Goal: Find specific page/section: Find specific page/section

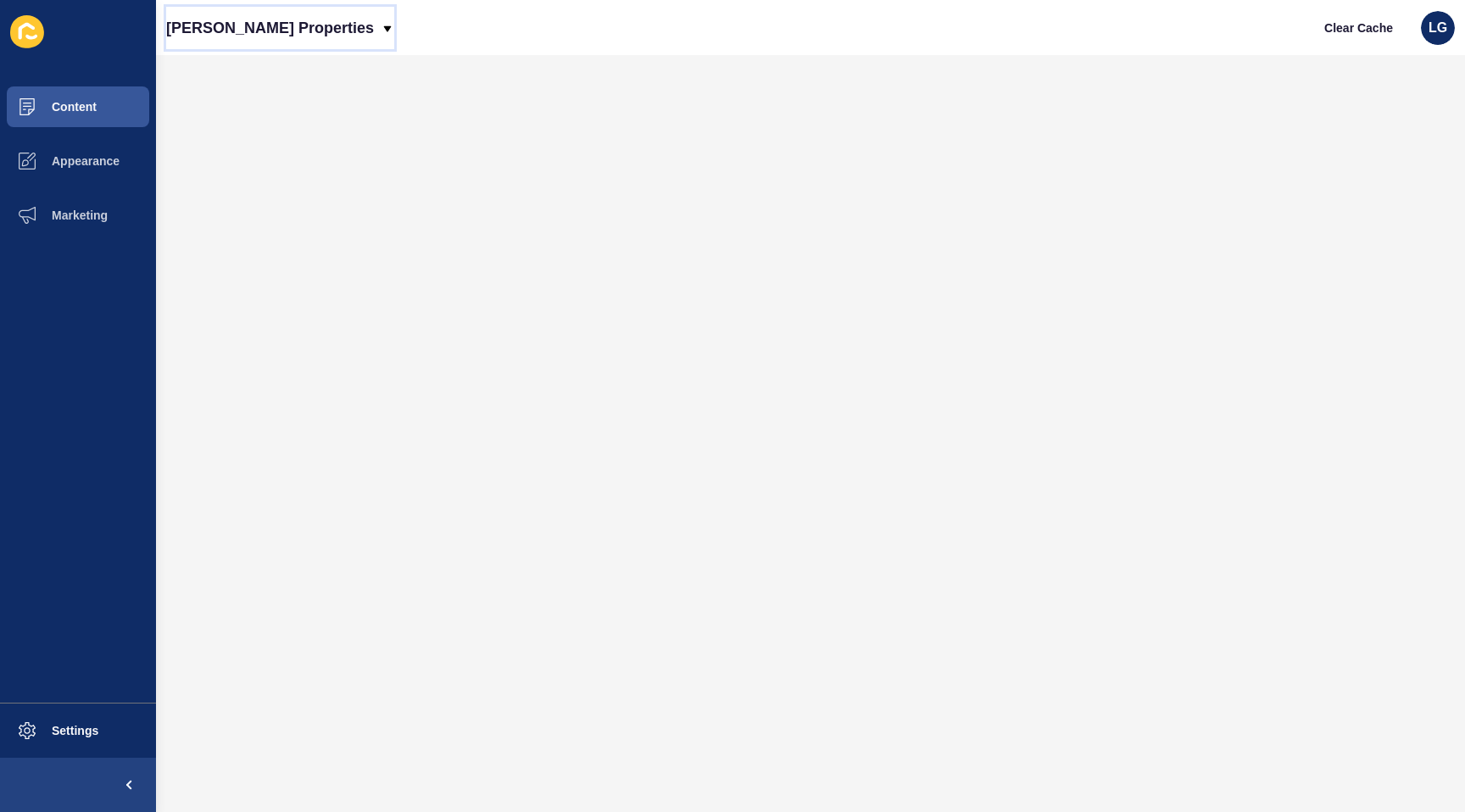
click at [281, 29] on p "Novak Properties" at bounding box center [269, 28] width 208 height 43
click at [280, 69] on link "[PERSON_NAME] Properties (New)" at bounding box center [274, 71] width 217 height 37
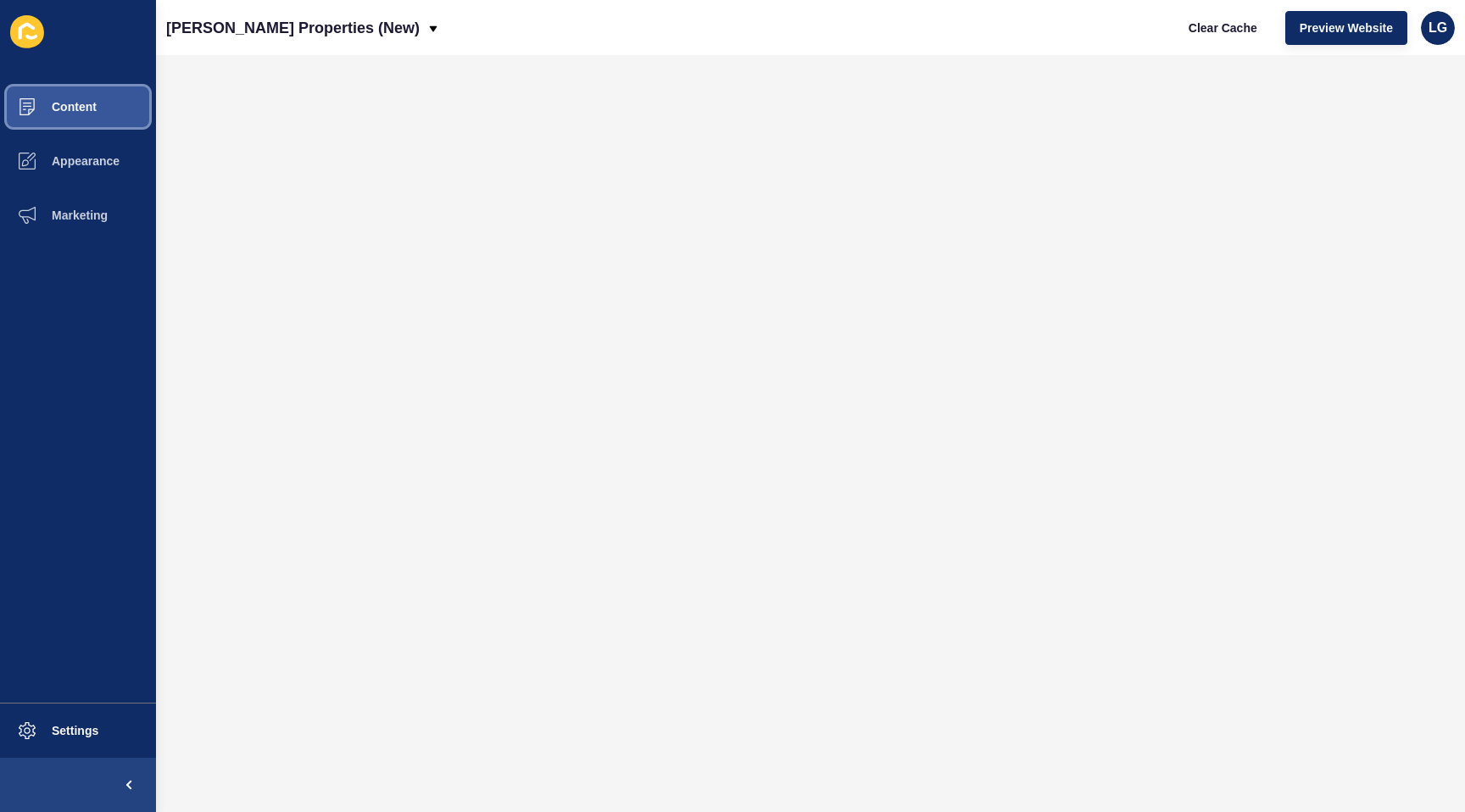
click at [113, 109] on button "Content" at bounding box center [78, 107] width 156 height 54
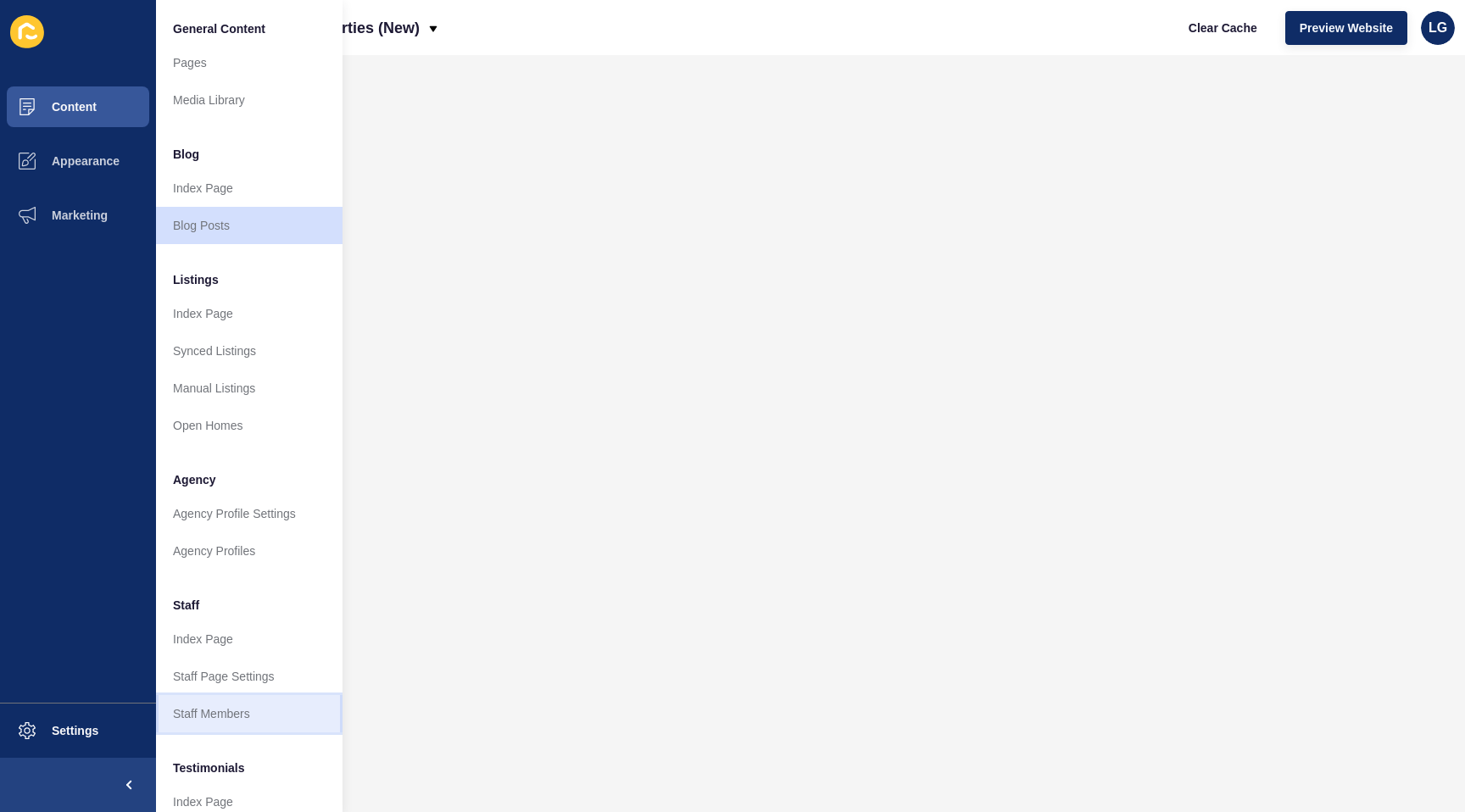
click at [223, 708] on link "Staff Members" at bounding box center [249, 714] width 187 height 37
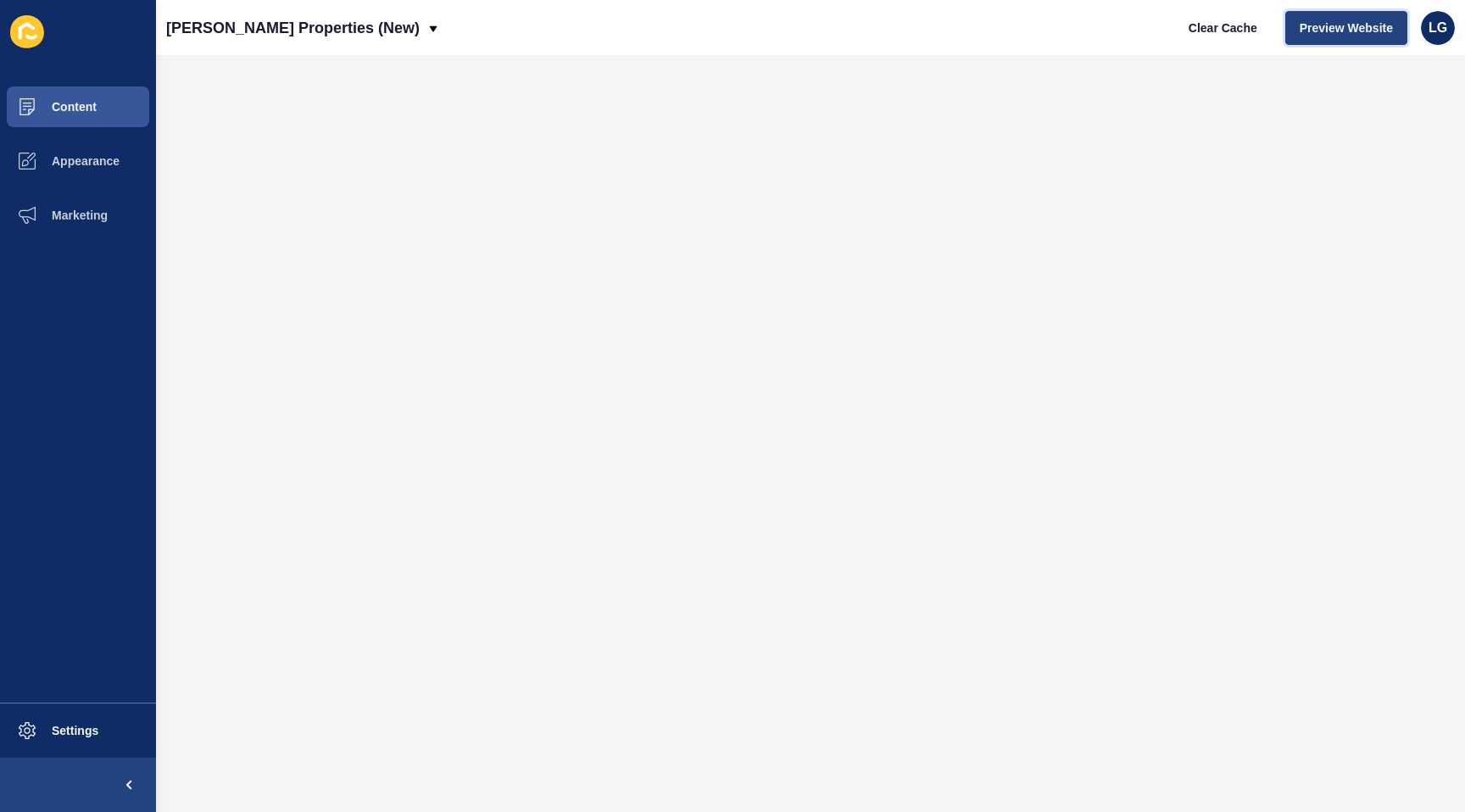
click at [1327, 23] on span "Preview Website" at bounding box center [1346, 28] width 93 height 17
click at [71, 109] on span "Content" at bounding box center [47, 107] width 99 height 14
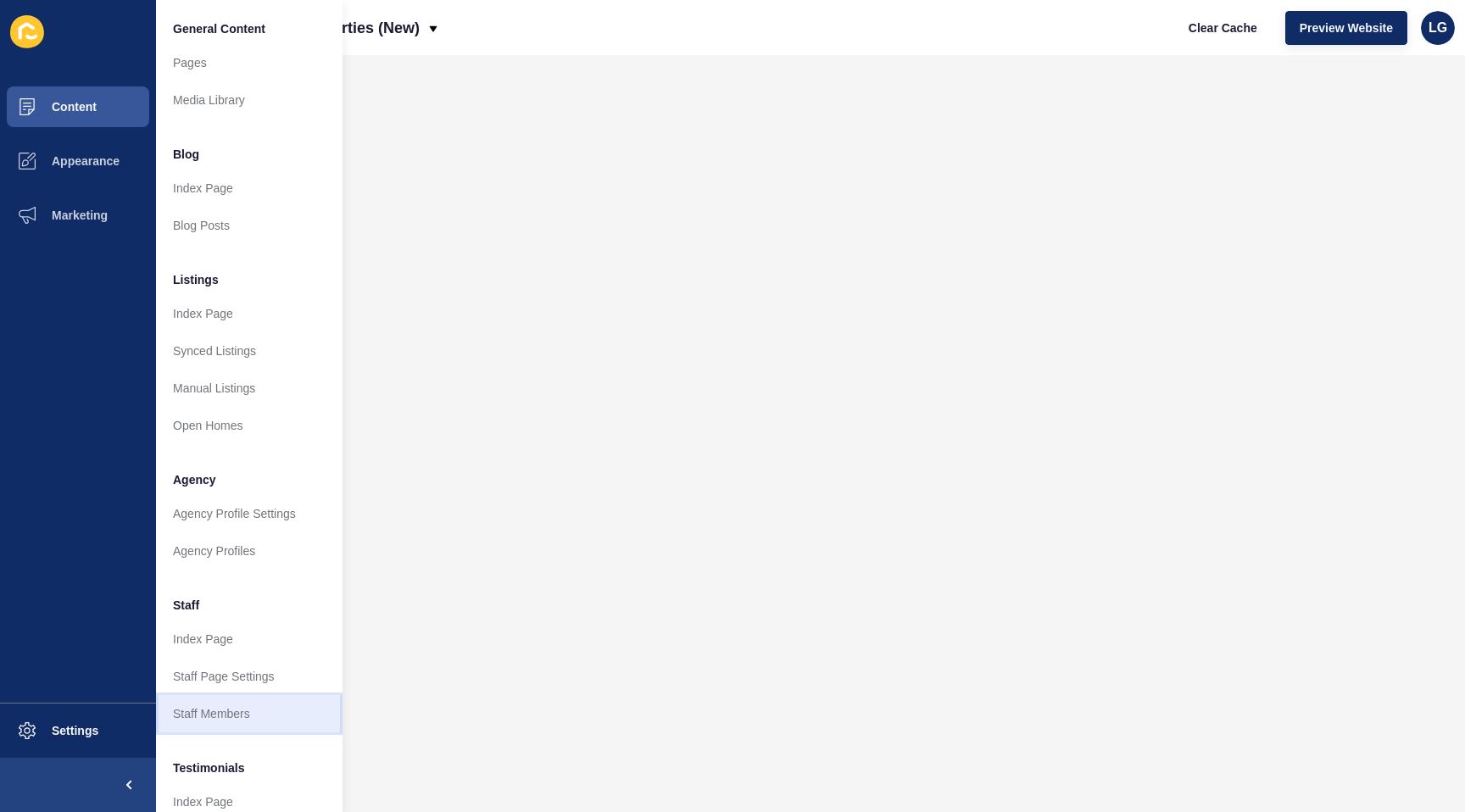
click at [219, 710] on link "Staff Members" at bounding box center [249, 714] width 187 height 37
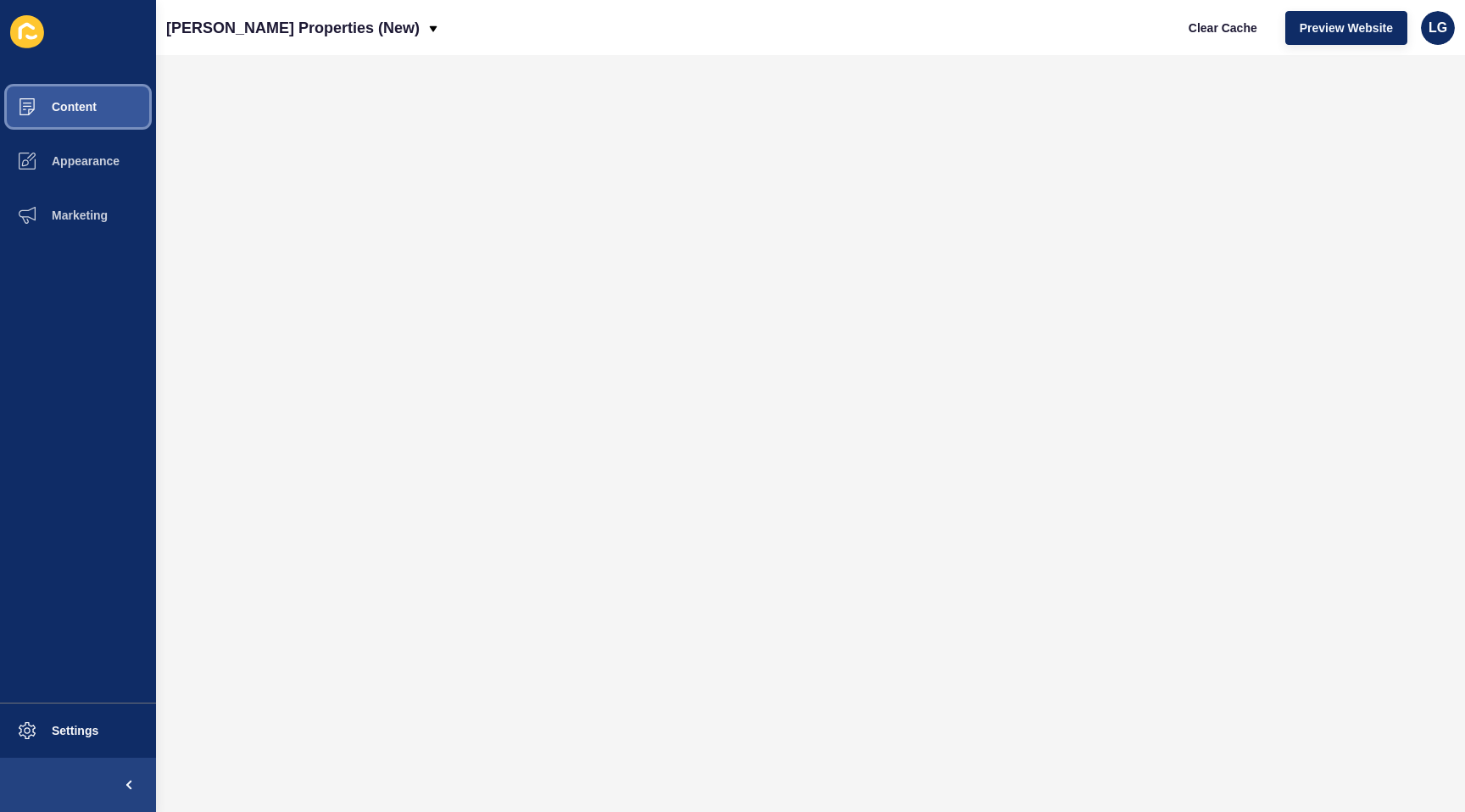
click at [82, 107] on span "Content" at bounding box center [47, 107] width 99 height 14
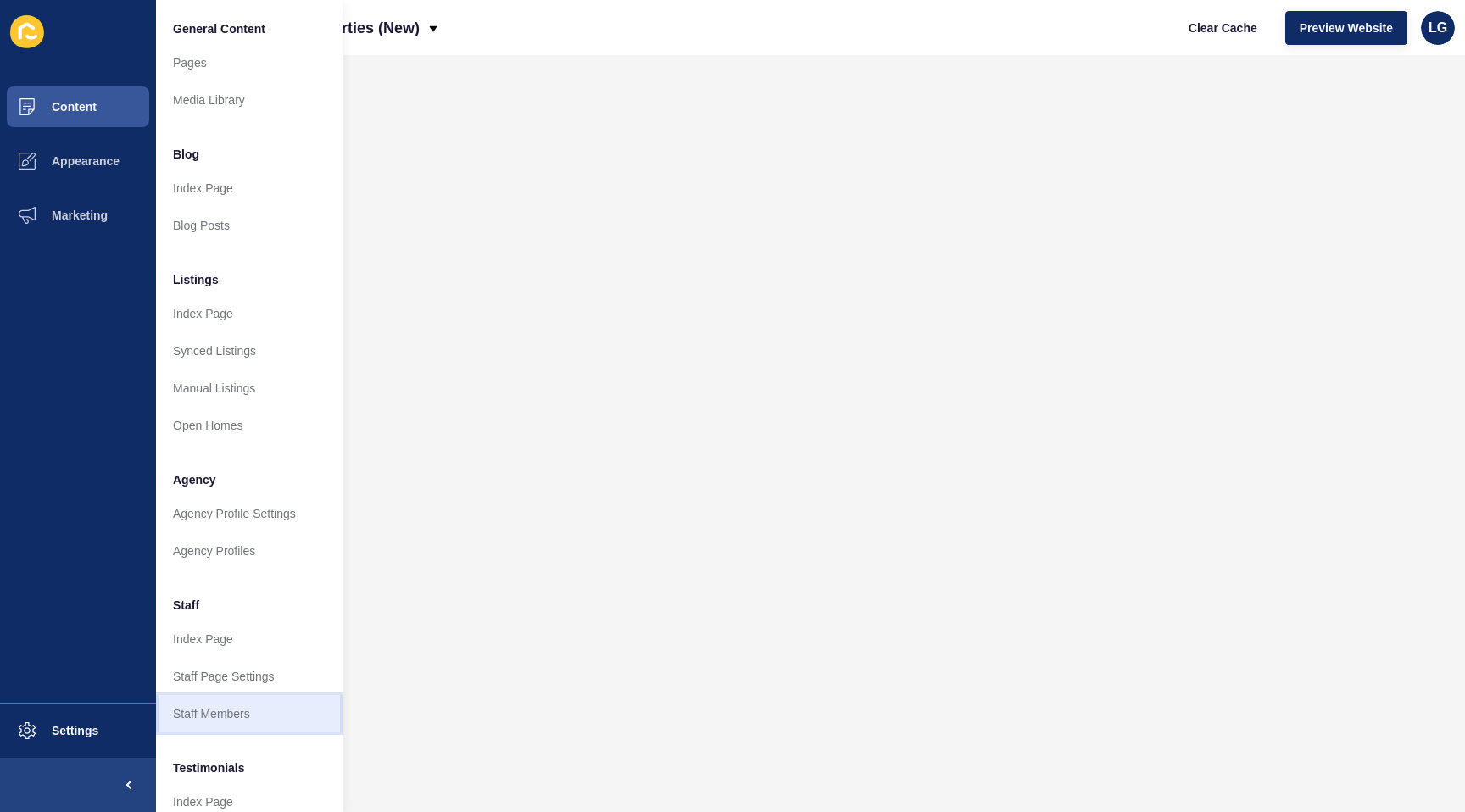
click at [221, 718] on link "Staff Members" at bounding box center [249, 714] width 187 height 37
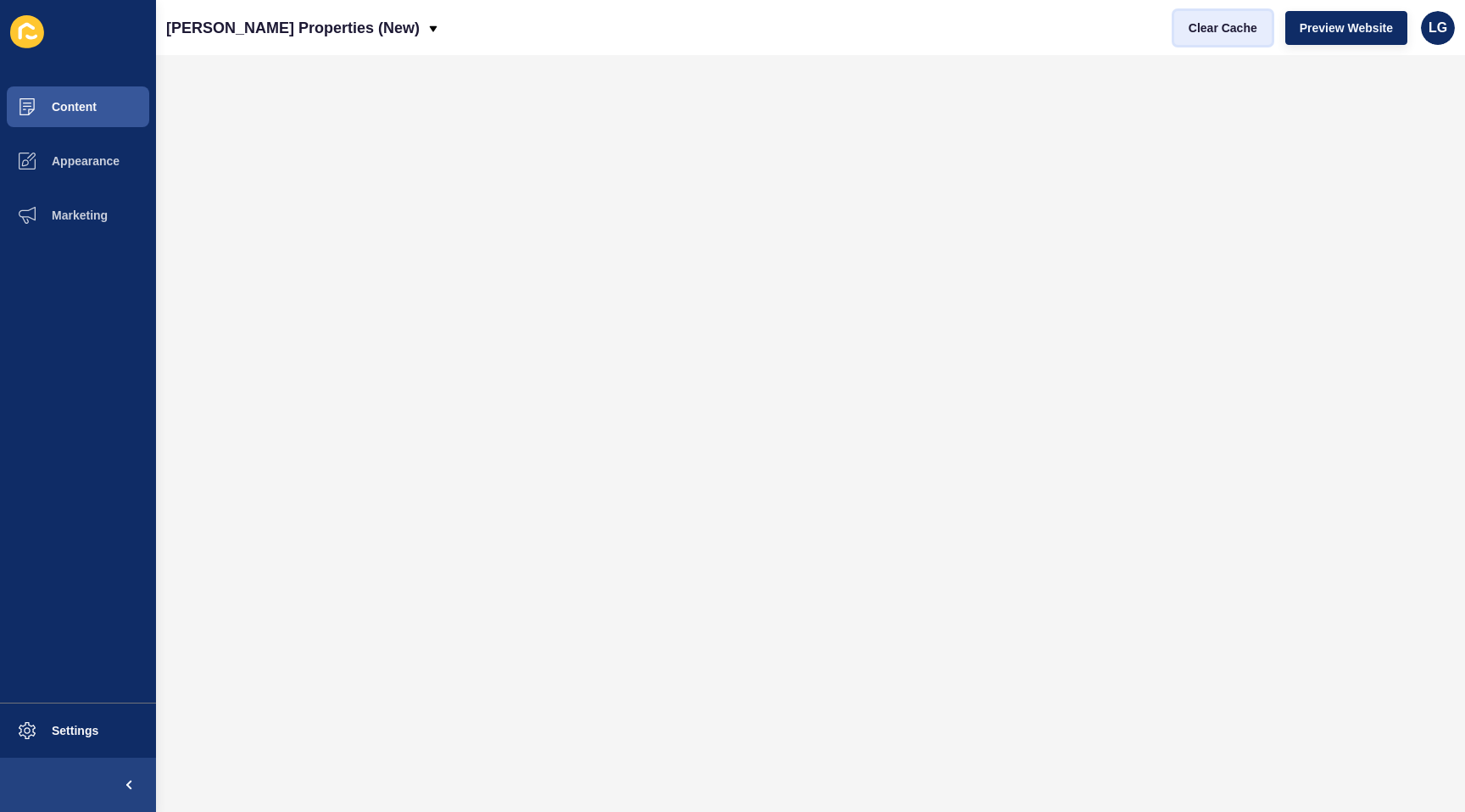
click at [1210, 30] on span "Clear Cache" at bounding box center [1223, 28] width 69 height 17
click at [1325, 36] on button "Preview Website" at bounding box center [1346, 28] width 122 height 34
click at [94, 101] on span "Content" at bounding box center [47, 107] width 99 height 14
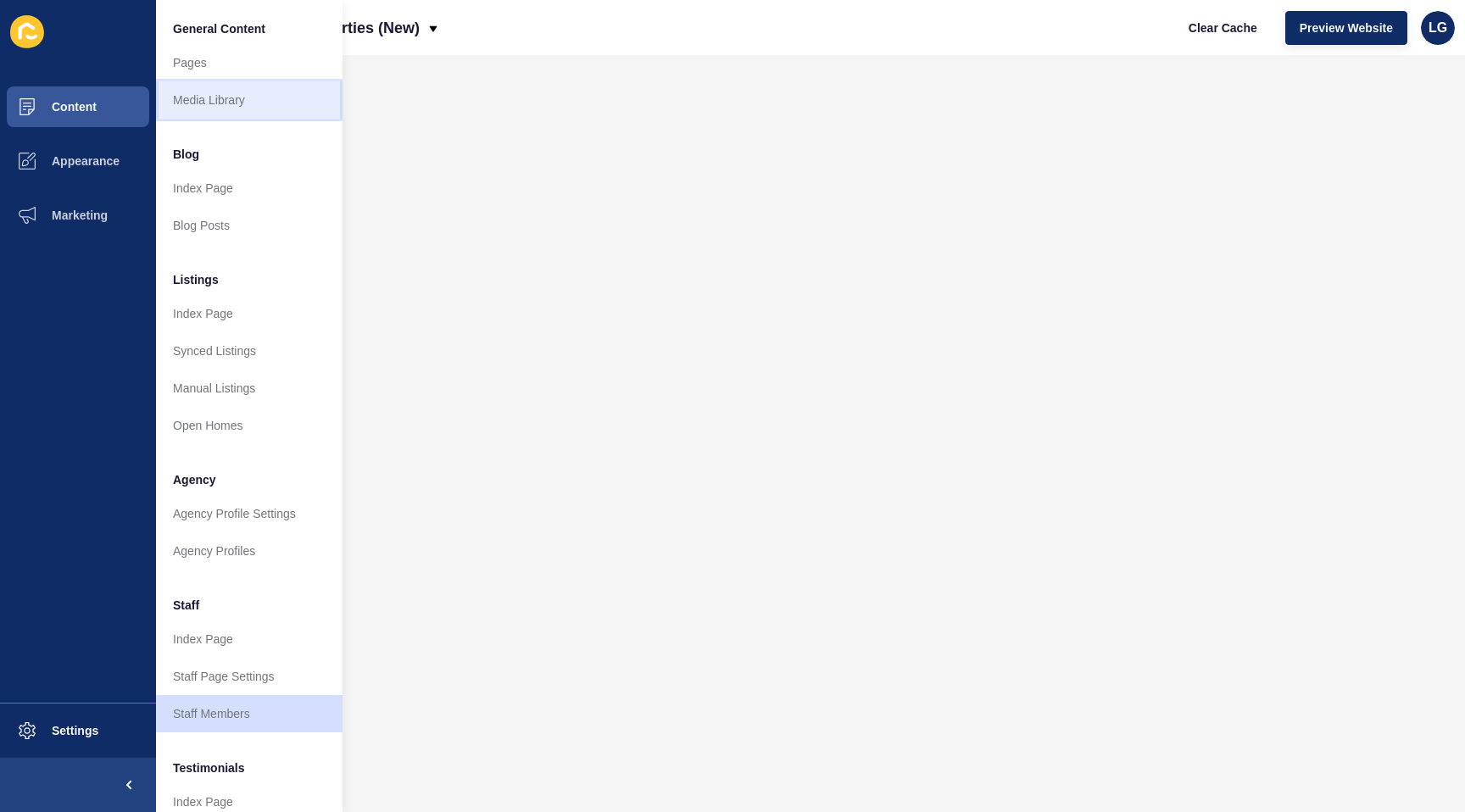
click at [237, 92] on link "Media Library" at bounding box center [249, 100] width 187 height 37
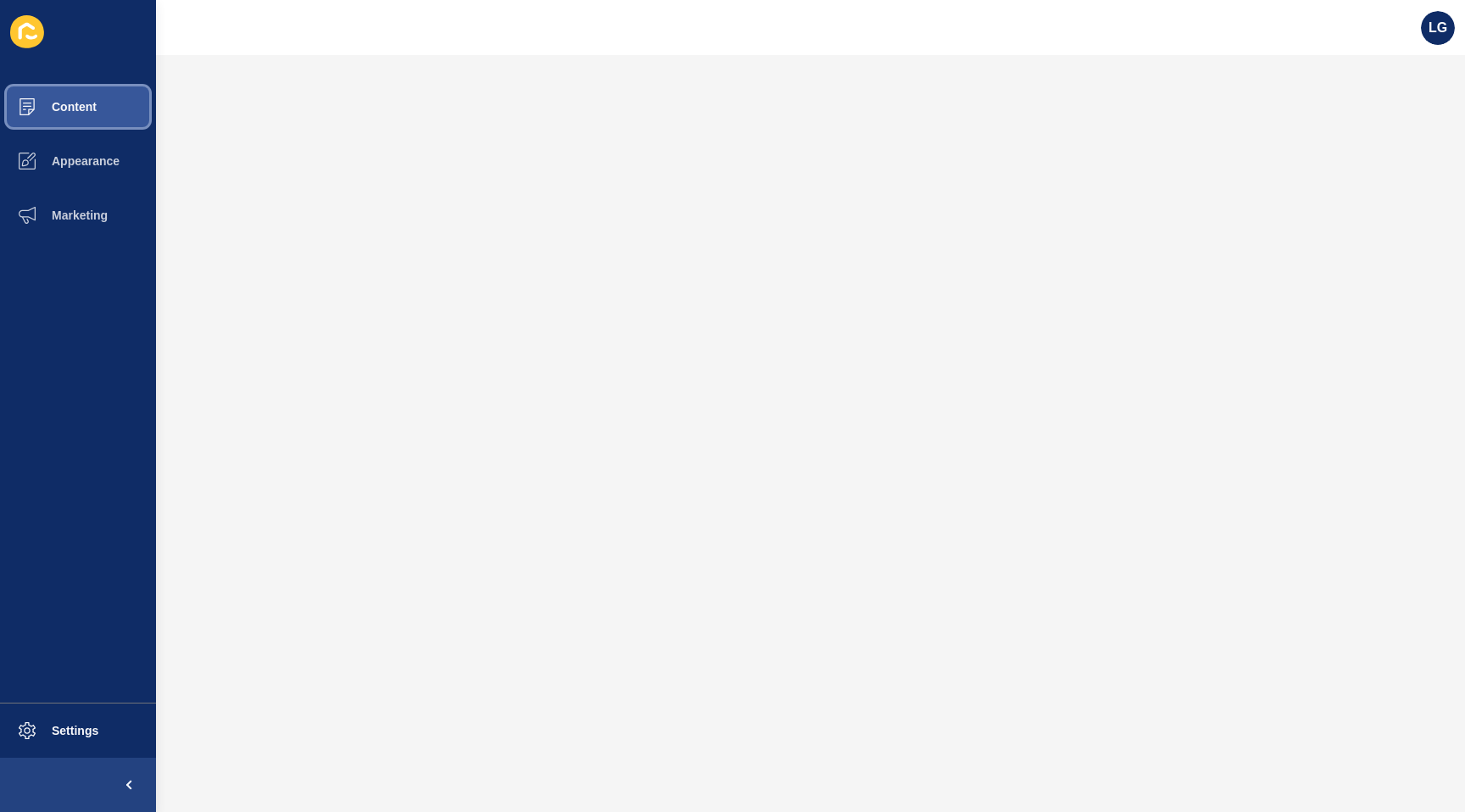
click at [78, 114] on button "Content" at bounding box center [78, 107] width 156 height 54
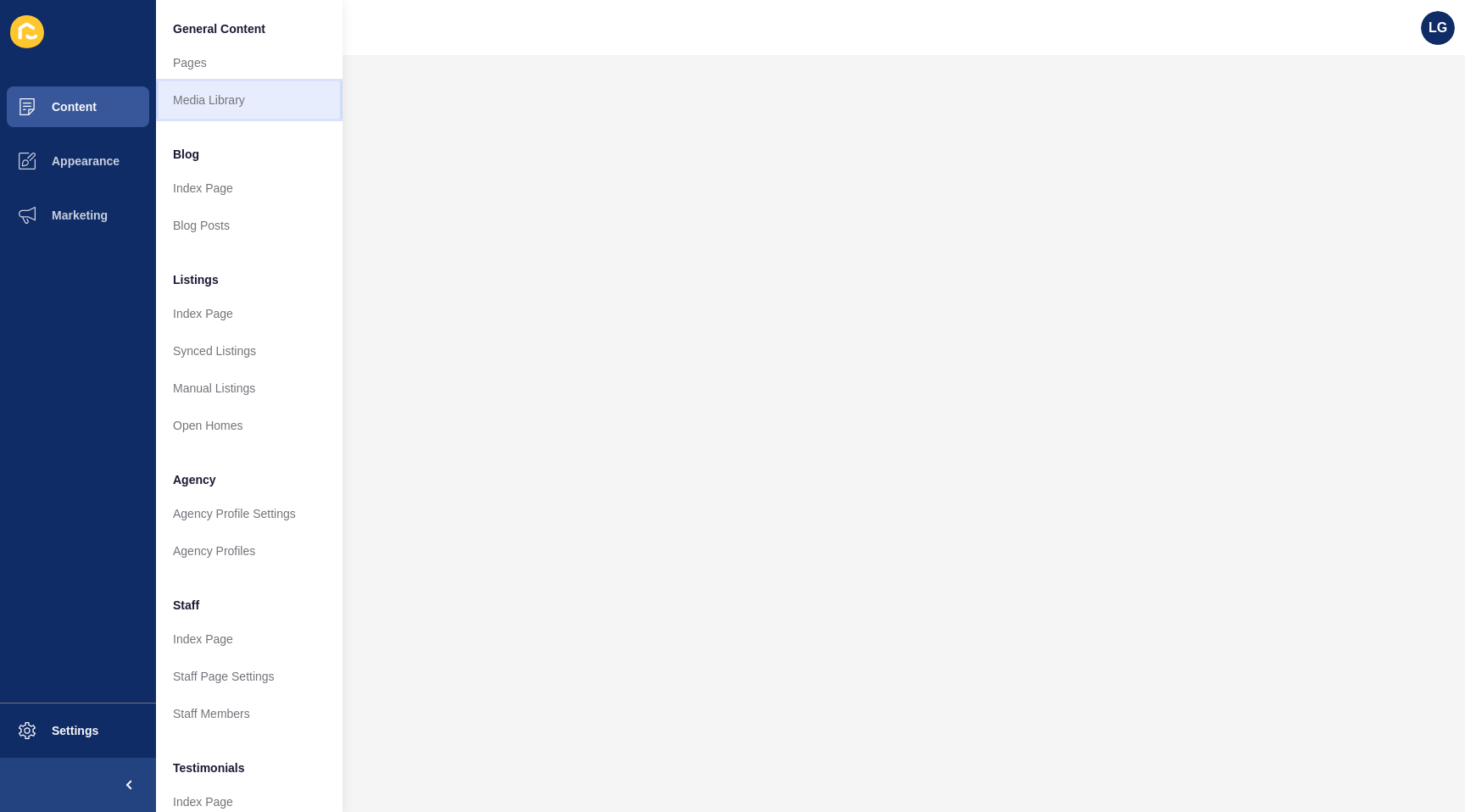
click at [201, 103] on link "Media Library" at bounding box center [249, 100] width 187 height 37
